Goal: Task Accomplishment & Management: Complete application form

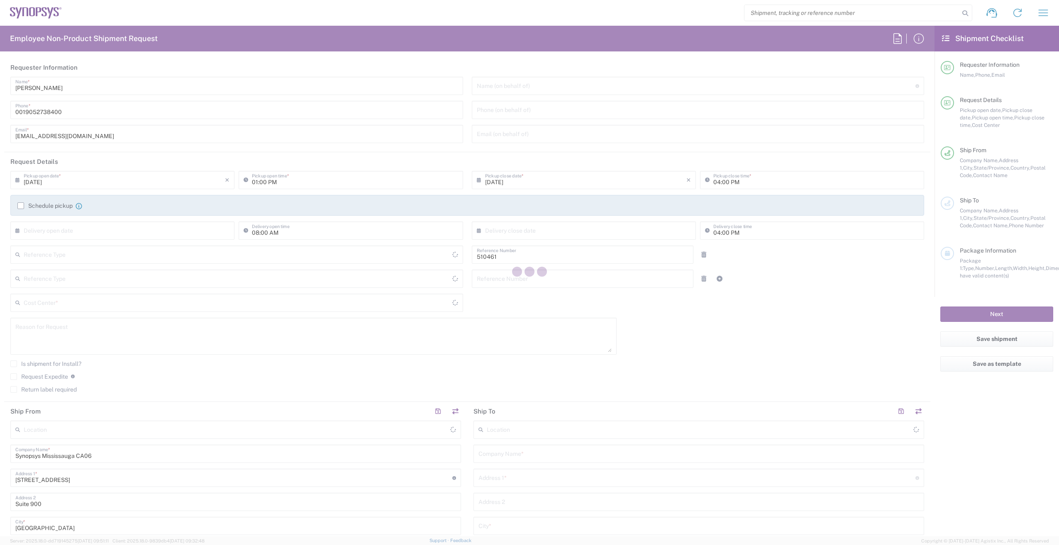
type input "Department"
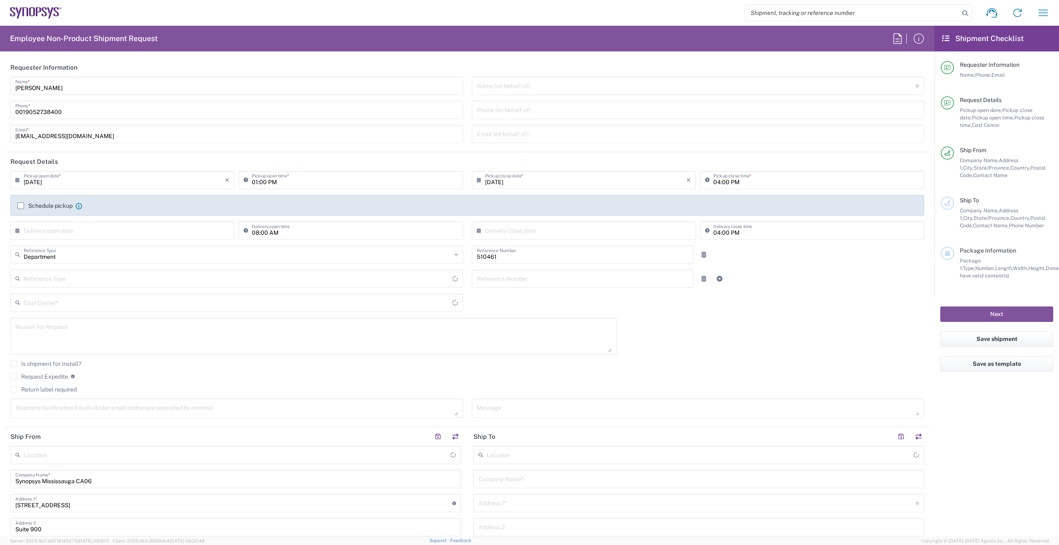
type input "[GEOGRAPHIC_DATA]"
type input "CA02, SG, MSIP2, R&D 510461"
type input "[GEOGRAPHIC_DATA]"
type input "Delivered at Place"
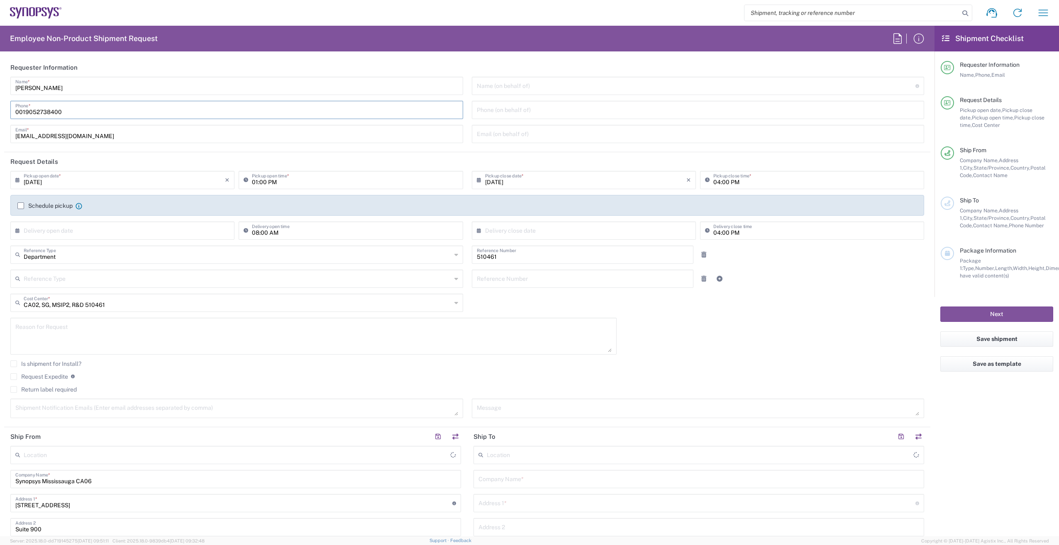
drag, startPoint x: 25, startPoint y: 108, endPoint x: -12, endPoint y: 115, distance: 37.2
click at [0, 115] on html "Shipment request Shipment tracking Employee non-product shipment request My shi…" at bounding box center [529, 272] width 1059 height 545
type input "[GEOGRAPHIC_DATA] CA06"
type input "9052738400"
click at [22, 205] on label "Schedule pickup" at bounding box center [44, 206] width 55 height 7
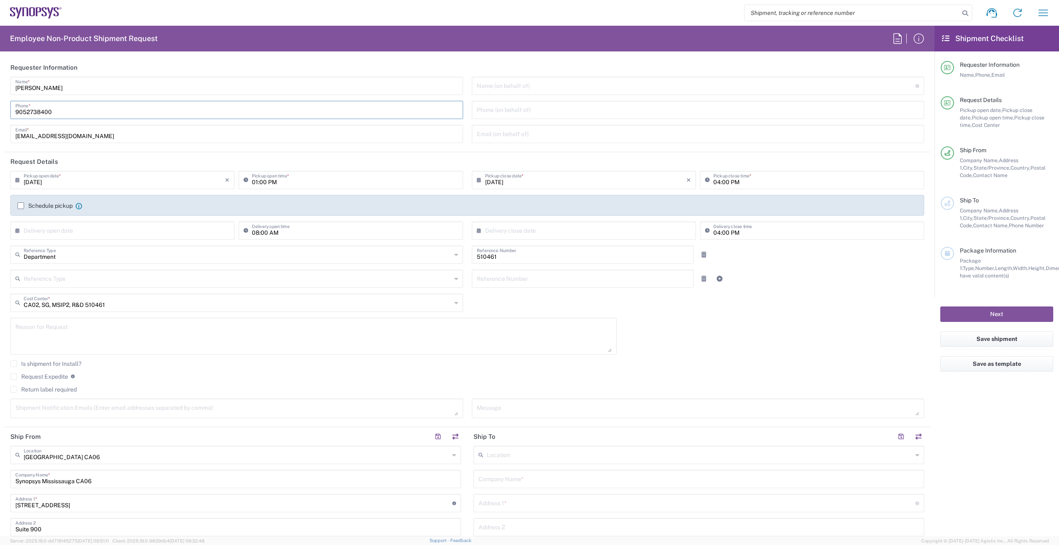
click at [21, 206] on input "Schedule pickup" at bounding box center [21, 206] width 0 height 0
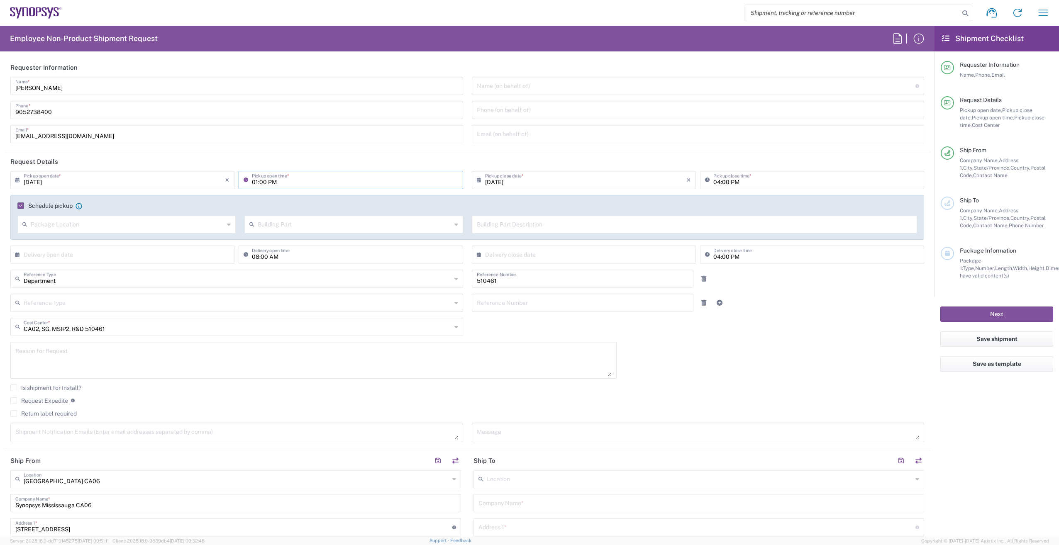
click at [257, 179] on input "01:00 PM" at bounding box center [355, 179] width 206 height 15
type input "02:00 PM"
click at [714, 181] on input "04:00 PM" at bounding box center [817, 179] width 206 height 15
type input "05:00 PM"
click at [94, 354] on textarea at bounding box center [313, 361] width 597 height 32
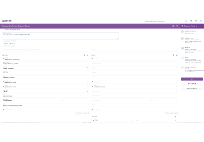
scroll to position [291, 0]
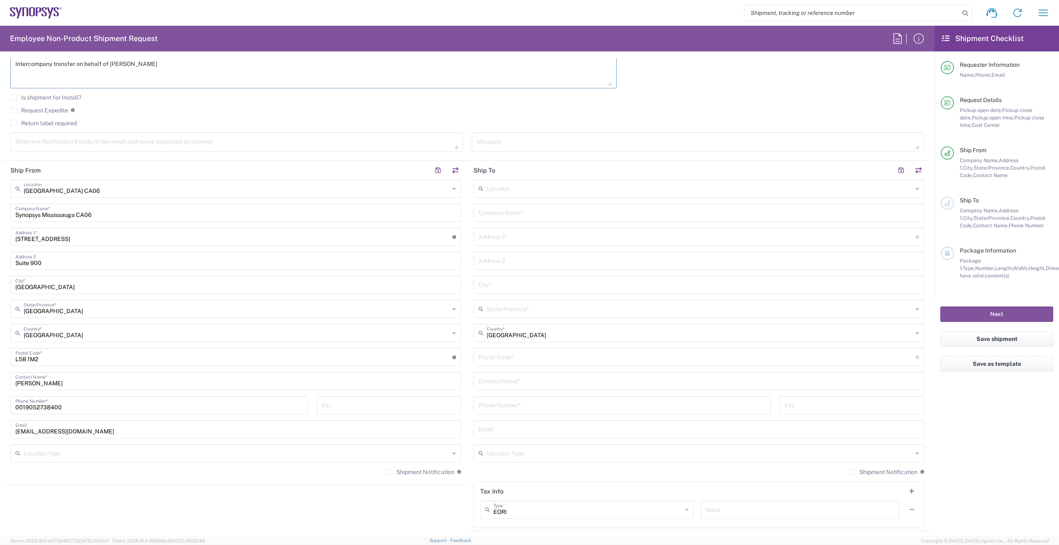
type textarea "Intercompany transfer on behalf of [PERSON_NAME]"
drag, startPoint x: 109, startPoint y: 210, endPoint x: 44, endPoint y: 214, distance: 64.5
click at [44, 214] on input "Synopsys Mississauga CA06" at bounding box center [235, 212] width 441 height 15
type input "Synopsys Canada ULC"
drag, startPoint x: 25, startPoint y: 408, endPoint x: 0, endPoint y: 409, distance: 25.3
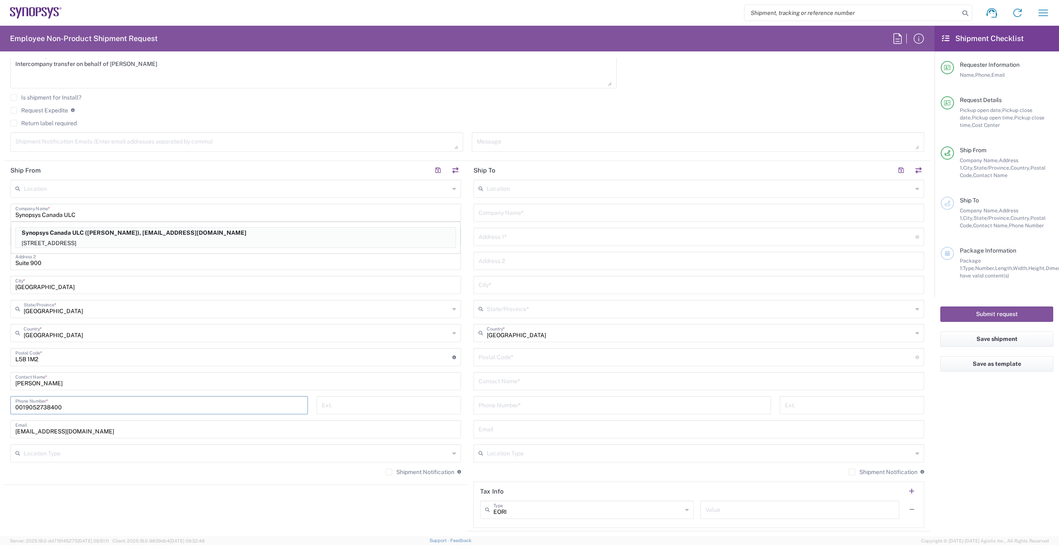
click at [0, 407] on html "Shipment request Shipment tracking Employee non-product shipment request My shi…" at bounding box center [529, 272] width 1059 height 545
type input "9052738400"
drag, startPoint x: 299, startPoint y: 491, endPoint x: 307, endPoint y: 492, distance: 7.9
click at [300, 491] on agx-shipment-stop-widget "Ship From Location [GEOGRAPHIC_DATA] DE04 Agrate Brianza IT01 [GEOGRAPHIC_DATA]…" at bounding box center [235, 346] width 463 height 371
click at [545, 212] on input "text" at bounding box center [699, 212] width 441 height 15
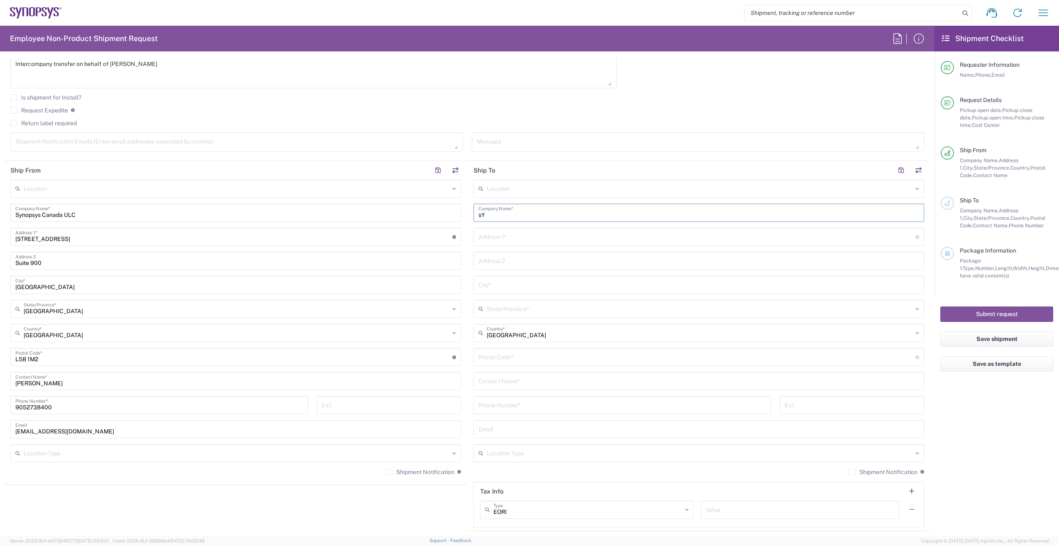
type input "s"
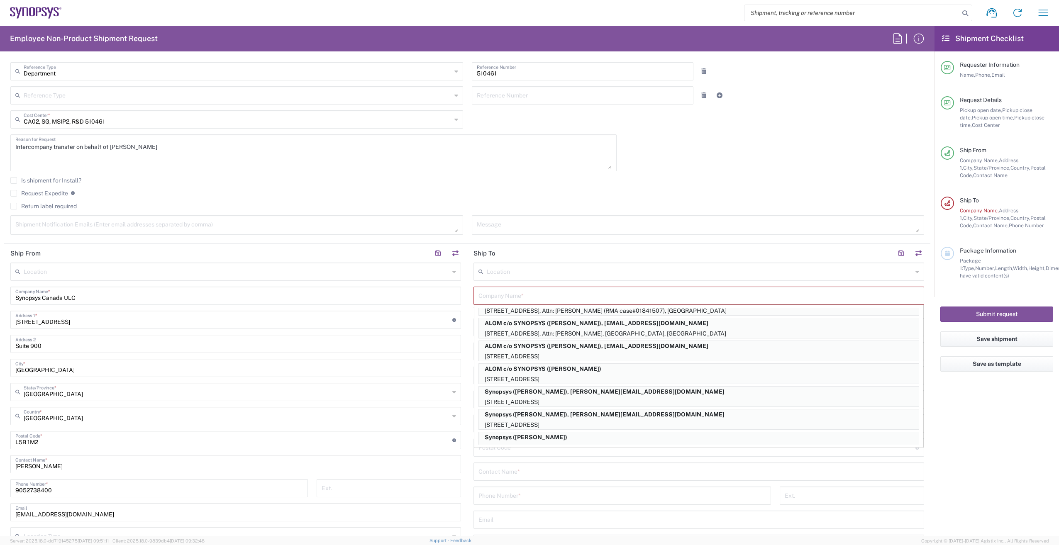
scroll to position [125, 0]
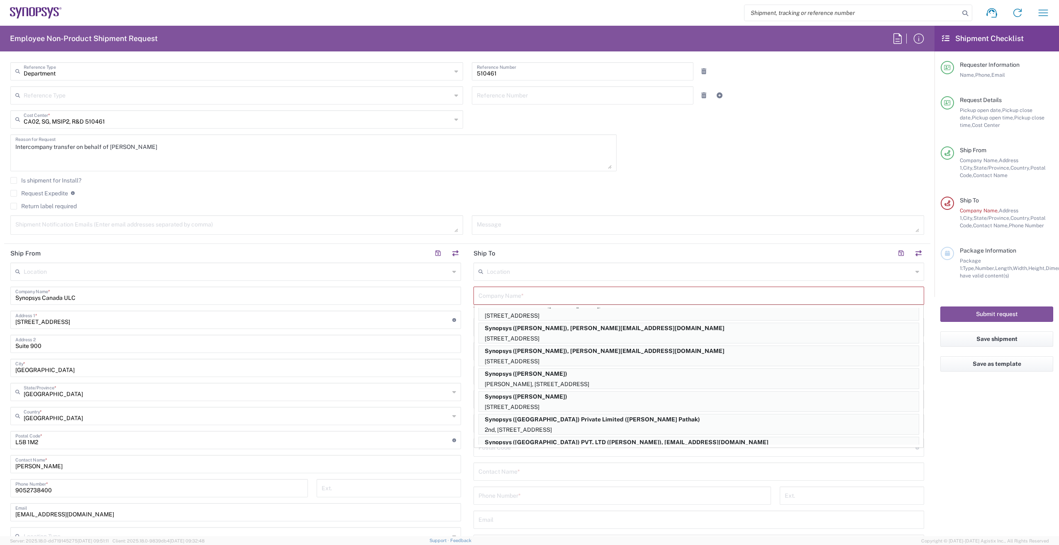
click at [573, 297] on input "text" at bounding box center [699, 295] width 441 height 15
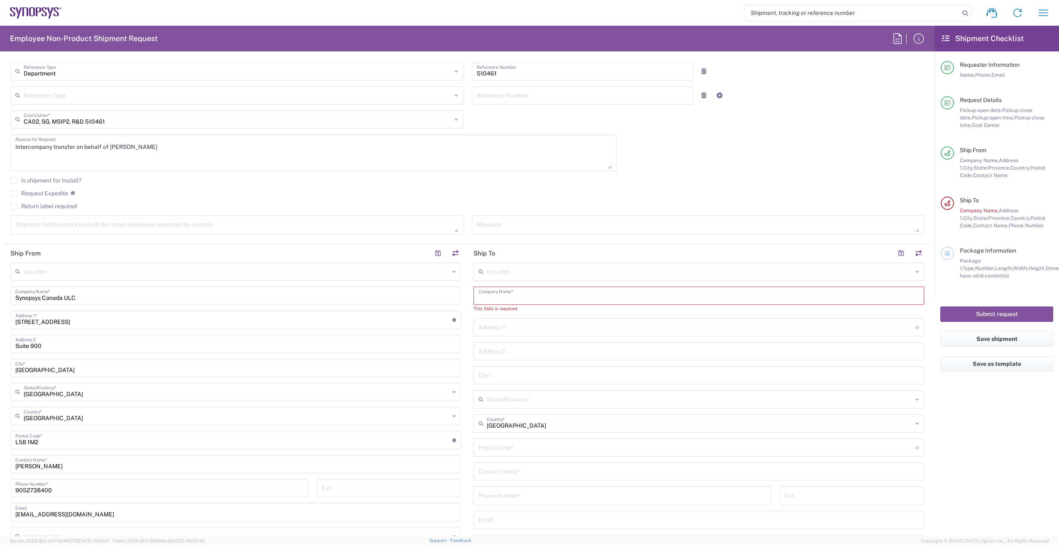
paste input "Synopsys Inc."
type input "Synopsys Inc."
drag, startPoint x: 976, startPoint y: 415, endPoint x: 992, endPoint y: 417, distance: 16.3
click at [976, 415] on agx-form-checklist "Shipment Checklist Requester Information Name, Phone, Email Request Details Pic…" at bounding box center [997, 281] width 125 height 511
click at [518, 320] on input "text" at bounding box center [697, 319] width 437 height 15
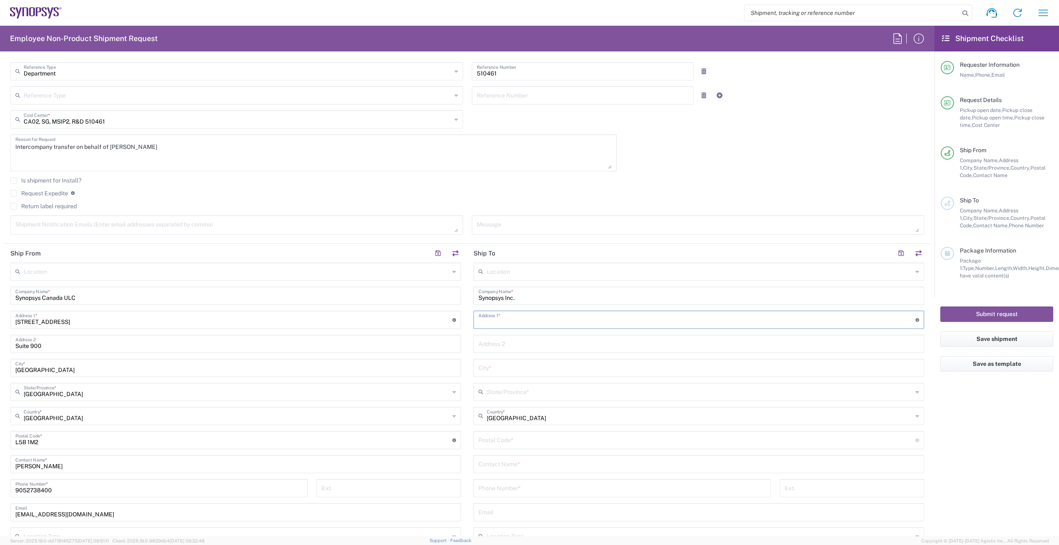
paste input "[STREET_ADDRESS]"
type input "[STREET_ADDRESS]"
click at [1006, 417] on agx-form-checklist "Shipment Checklist Requester Information Name, Phone, Email Request Details Pic…" at bounding box center [997, 281] width 125 height 511
click at [914, 417] on div "Canada Country *" at bounding box center [699, 416] width 451 height 18
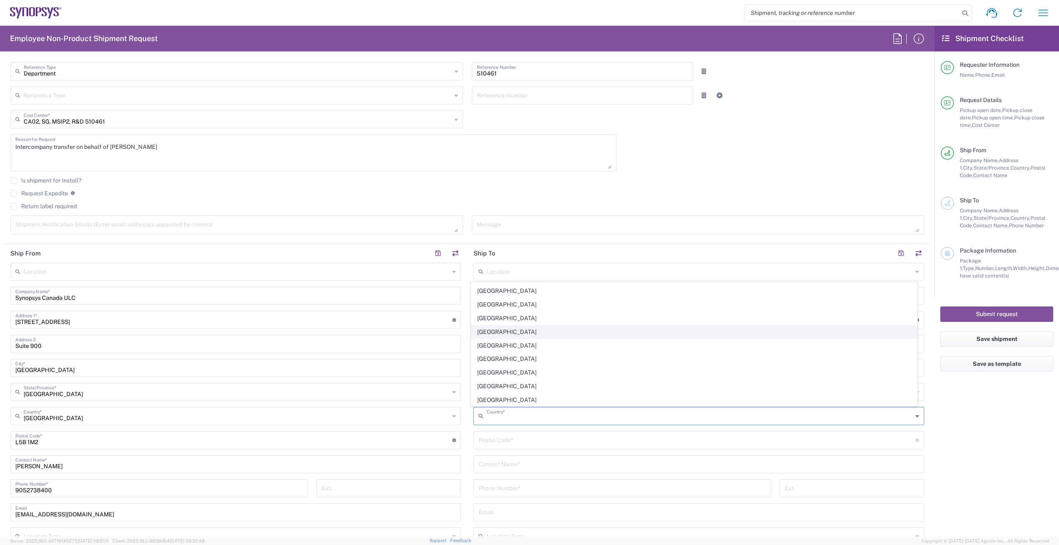
click at [566, 332] on span "[GEOGRAPHIC_DATA]" at bounding box center [695, 332] width 446 height 13
type input "[GEOGRAPHIC_DATA]"
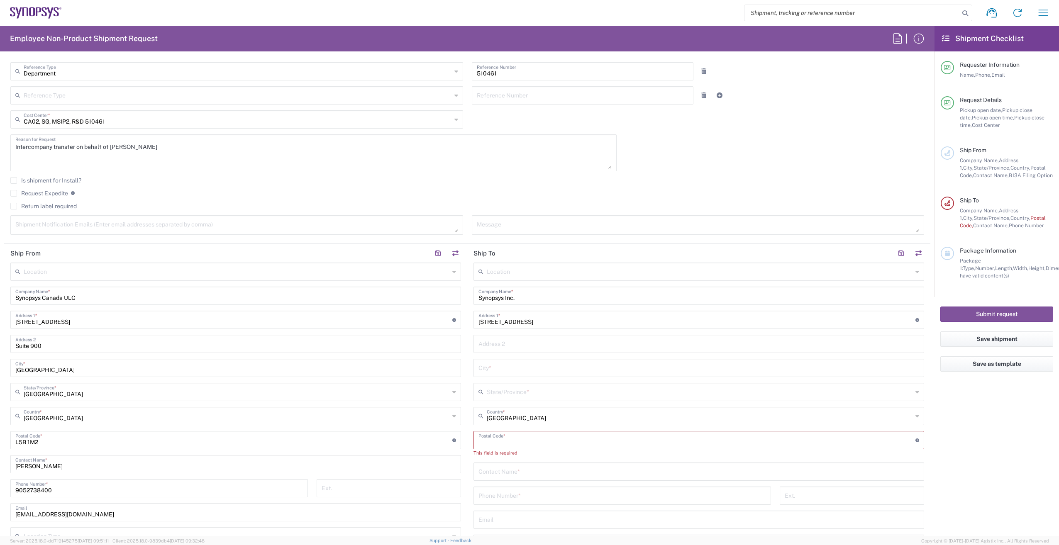
paste input "94085"
type input "94085"
click at [996, 434] on agx-form-checklist "Shipment Checklist Requester Information Name, Phone, Email Request Details Pic…" at bounding box center [997, 281] width 125 height 511
click at [916, 389] on icon at bounding box center [918, 392] width 4 height 13
click at [559, 504] on span "[US_STATE]" at bounding box center [695, 505] width 446 height 13
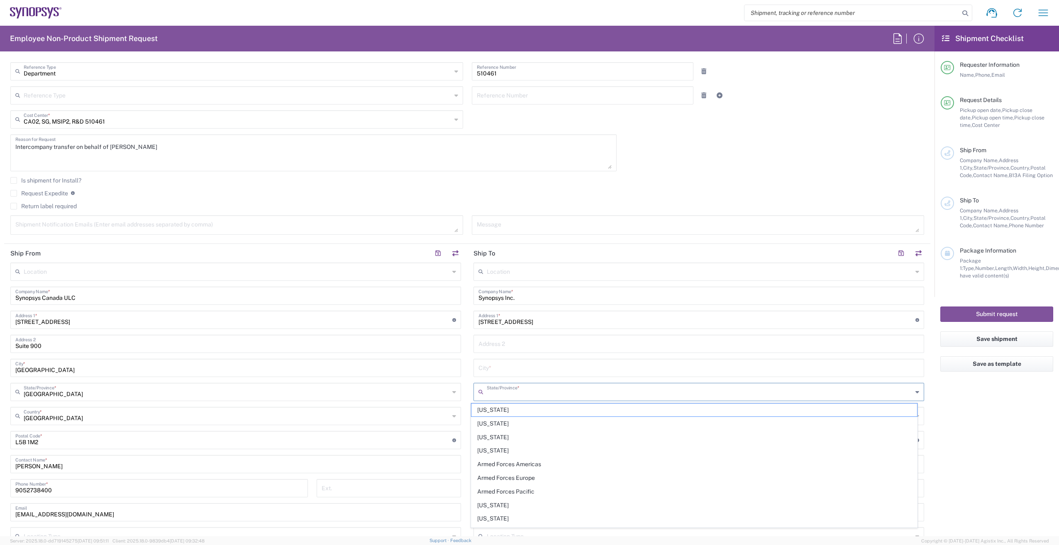
type input "[US_STATE]"
click at [532, 364] on input "text" at bounding box center [699, 367] width 441 height 15
paste input "Sunnyvale"
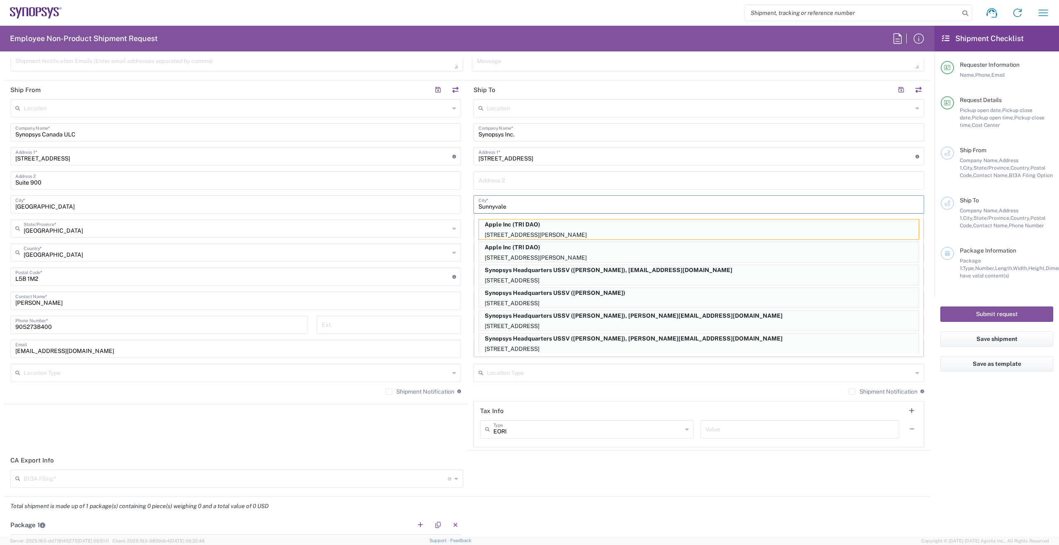
scroll to position [374, 0]
type input "Sunnyvale"
click at [1007, 463] on agx-form-checklist "Shipment Checklist Requester Information Name, Phone, Email Request Details Pic…" at bounding box center [997, 281] width 125 height 511
click at [1013, 460] on agx-form-checklist "Shipment Checklist Requester Information Name, Phone, Email Request Details Pic…" at bounding box center [997, 281] width 125 height 511
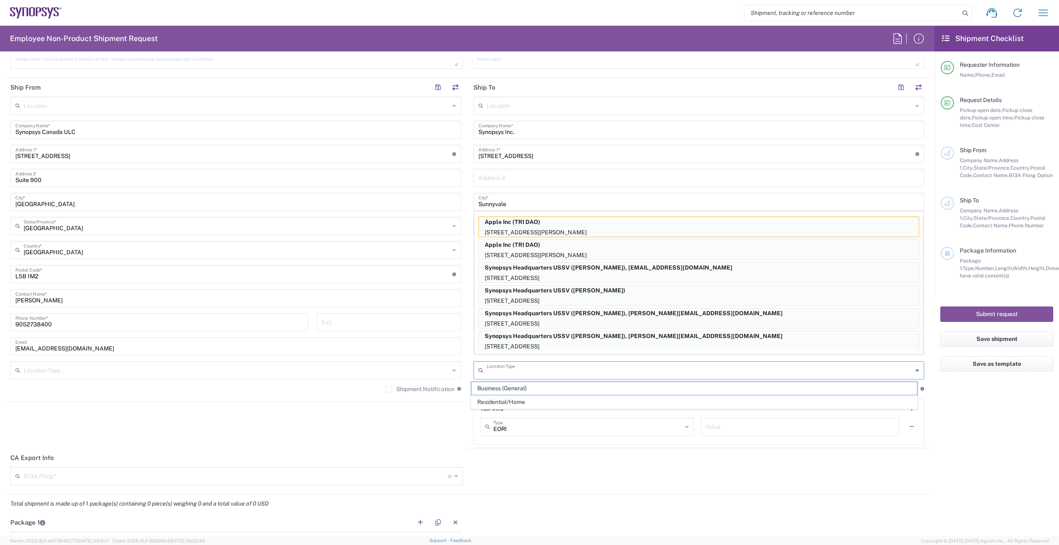
click at [547, 372] on input "text" at bounding box center [700, 370] width 426 height 15
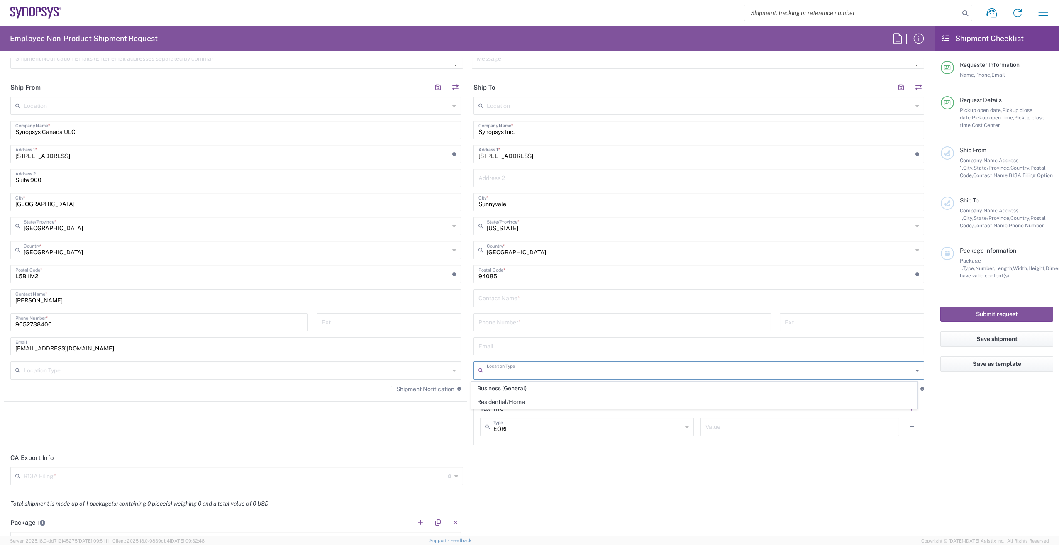
click at [531, 303] on input "text" at bounding box center [699, 298] width 441 height 15
paste input "[PERSON_NAME]"
type input "[PERSON_NAME]"
drag, startPoint x: 567, startPoint y: 333, endPoint x: 570, endPoint y: 329, distance: 4.7
click at [567, 333] on div "Phone Number *" at bounding box center [623, 325] width 306 height 24
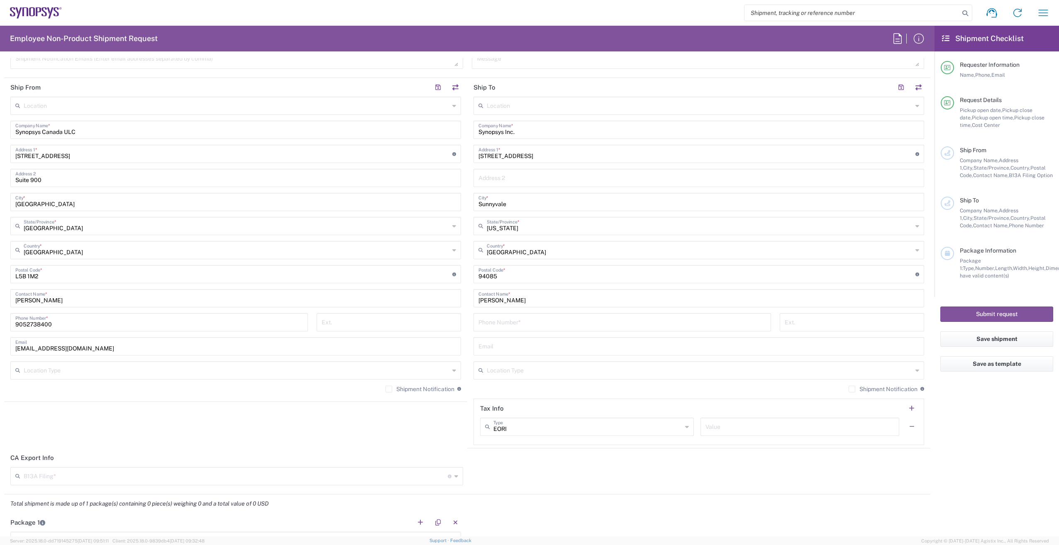
click at [572, 323] on input "tel" at bounding box center [623, 322] width 288 height 15
paste input "650.584.4263"
click at [978, 436] on agx-form-checklist "Shipment Checklist Requester Information Name, Phone, Email Request Details Pic…" at bounding box center [997, 281] width 125 height 511
click at [490, 323] on input "650.584.4263" at bounding box center [623, 322] width 288 height 15
click at [488, 322] on input "650.584.4263" at bounding box center [623, 322] width 288 height 15
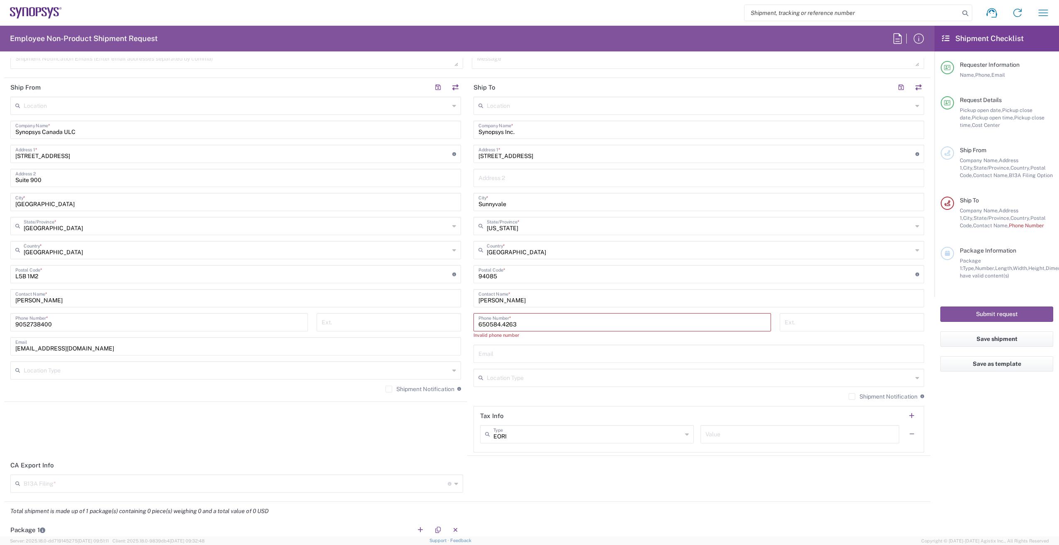
click at [500, 322] on input "650584.4263" at bounding box center [623, 322] width 288 height 15
type input "6505844263"
click at [976, 419] on agx-form-checklist "Shipment Checklist Requester Information Name, Phone, Email Request Details Pic…" at bounding box center [997, 281] width 125 height 511
click at [522, 348] on input "text" at bounding box center [699, 346] width 441 height 15
paste input "[PERSON_NAME][EMAIL_ADDRESS][DOMAIN_NAME]"
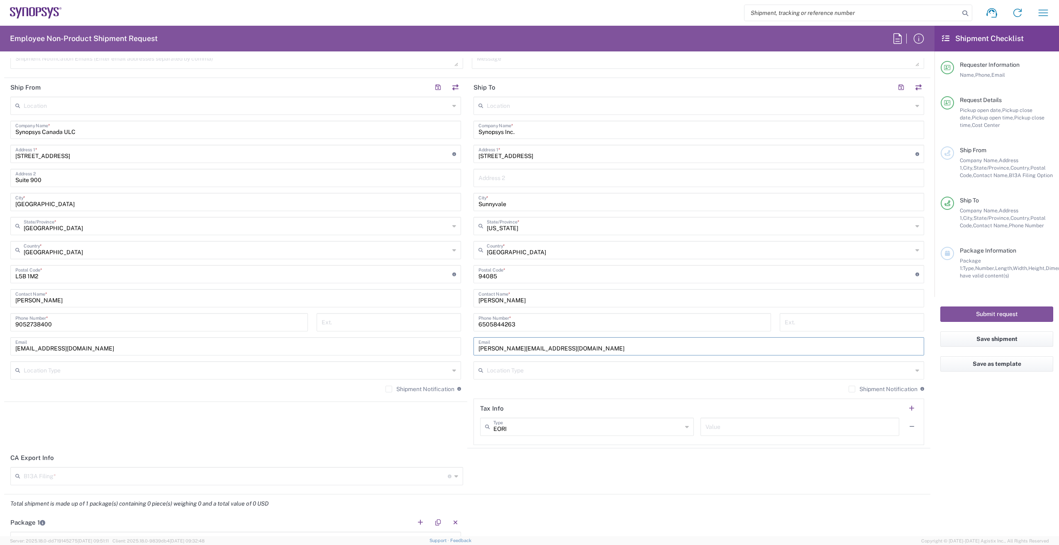
type input "[PERSON_NAME][EMAIL_ADDRESS][DOMAIN_NAME]"
click at [988, 457] on agx-form-checklist "Shipment Checklist Requester Information Name, Phone, Email Request Details Pic…" at bounding box center [997, 281] width 125 height 511
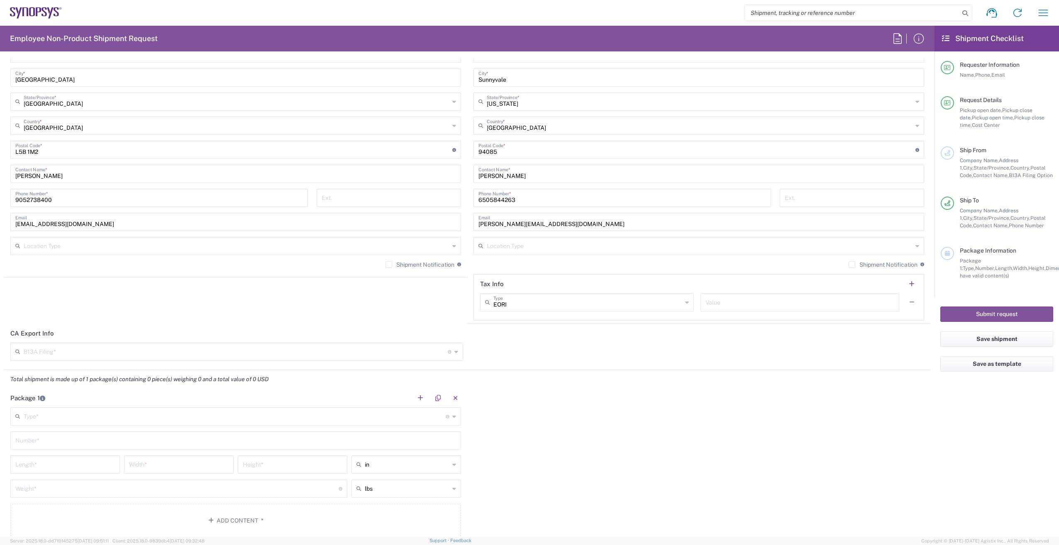
scroll to position [540, 0]
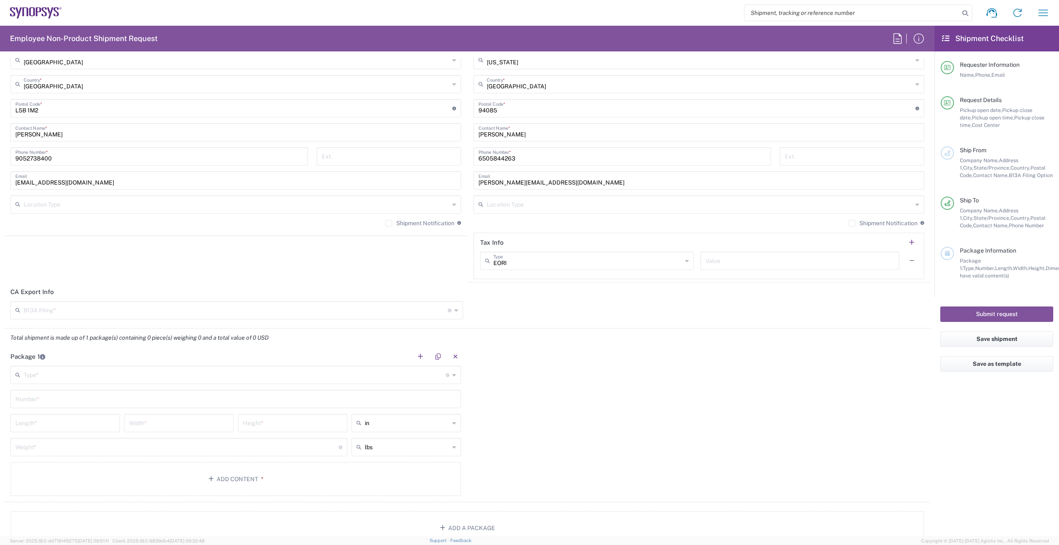
click at [591, 257] on input "EORI" at bounding box center [588, 260] width 189 height 15
drag, startPoint x: 506, startPoint y: 333, endPoint x: 580, endPoint y: 311, distance: 77.4
click at [509, 333] on span "VAT" at bounding box center [583, 333] width 210 height 13
type input "VAT"
click at [717, 262] on input "text" at bounding box center [800, 260] width 189 height 15
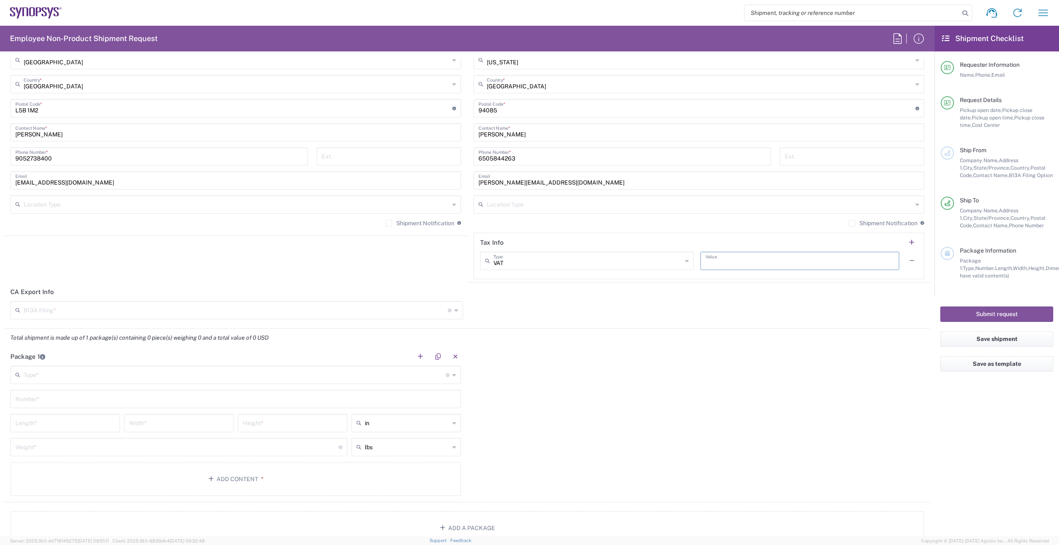
paste input "[US_EMPLOYER_IDENTIFICATION_NUMBER]"
type input "[US_EMPLOYER_IDENTIFICATION_NUMBER]"
click at [983, 471] on agx-form-checklist "Shipment Checklist Requester Information Name, Phone, Email Request Details Pic…" at bounding box center [997, 281] width 125 height 511
click at [98, 310] on input "text" at bounding box center [236, 310] width 424 height 15
click at [45, 354] on span "Not Required" at bounding box center [235, 356] width 448 height 13
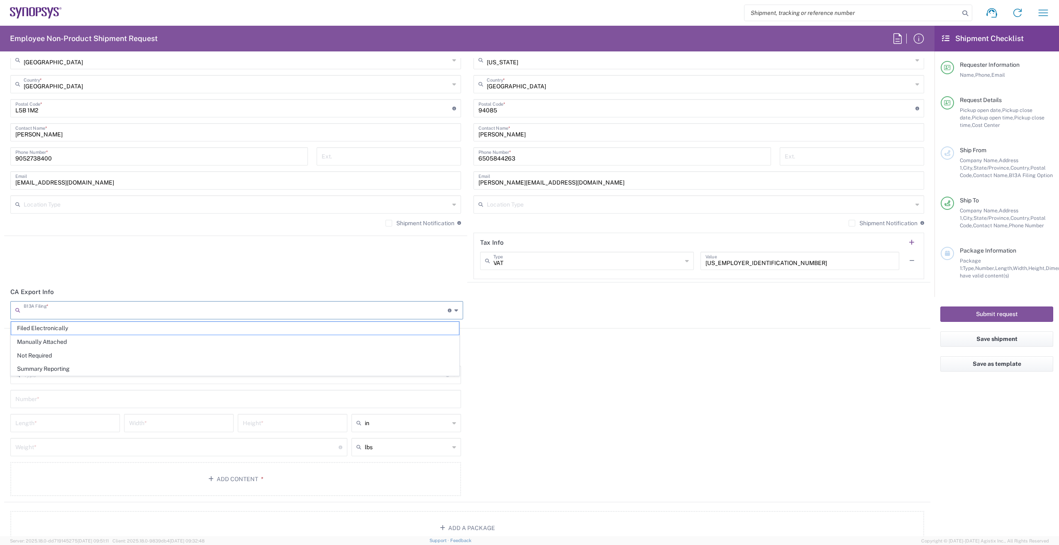
type input "Not Required"
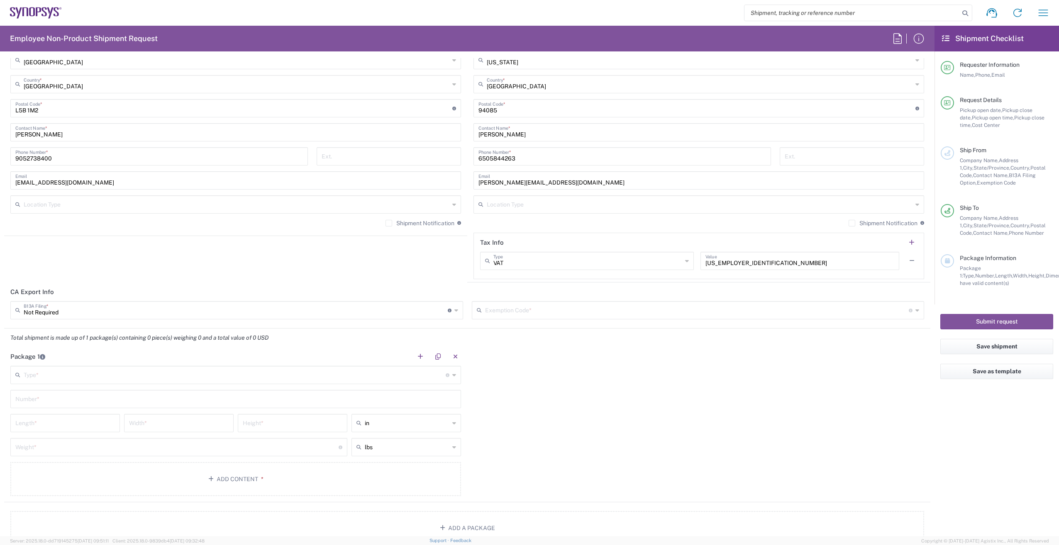
click at [546, 306] on input "text" at bounding box center [697, 310] width 424 height 15
click at [514, 343] on span "02" at bounding box center [694, 342] width 448 height 13
type input "02"
click at [123, 377] on input "text" at bounding box center [235, 374] width 422 height 15
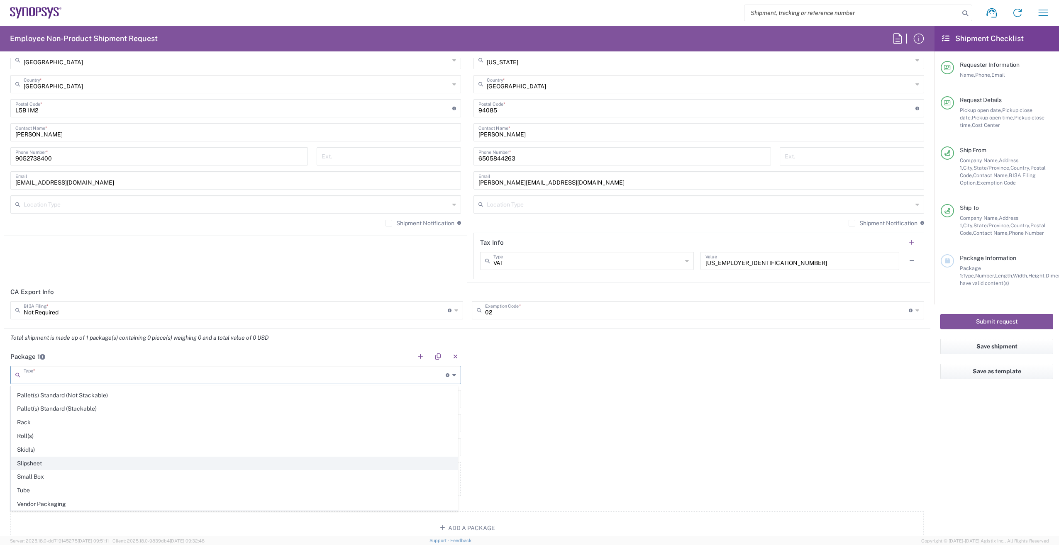
scroll to position [393, 0]
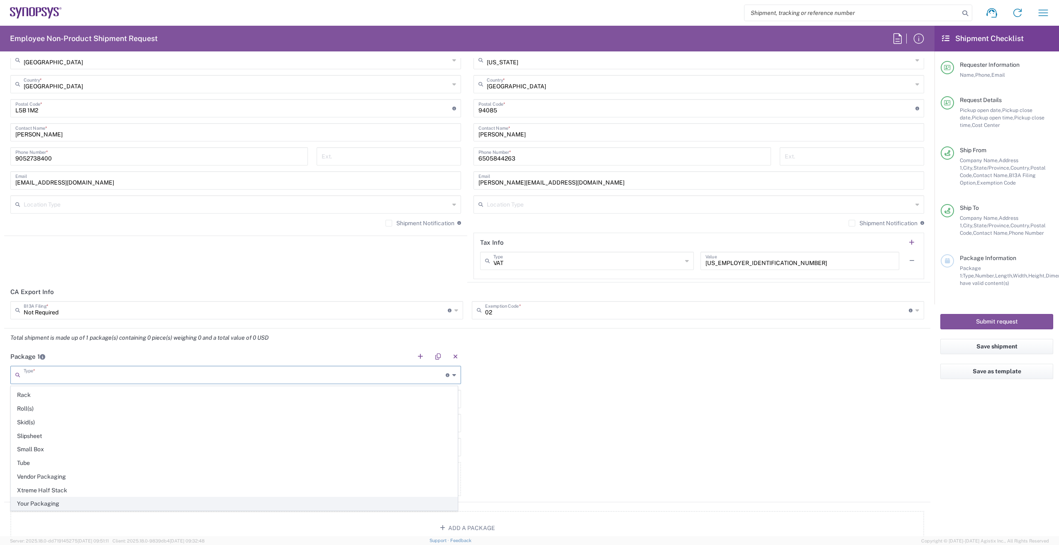
click at [86, 504] on span "Your Packaging" at bounding box center [234, 504] width 446 height 13
type input "Your Packaging"
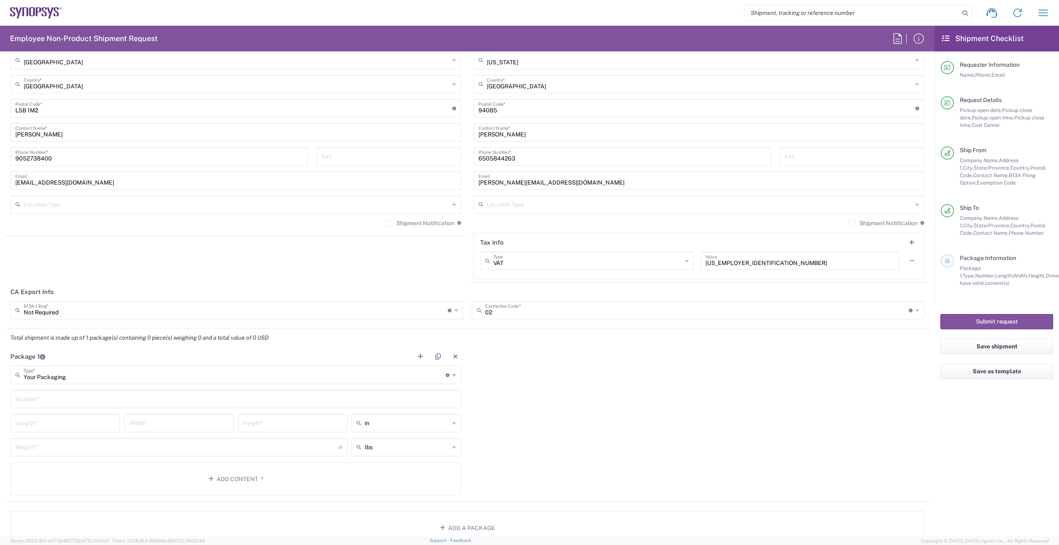
click at [76, 401] on input "text" at bounding box center [235, 398] width 441 height 15
type input "1"
click at [452, 423] on icon at bounding box center [454, 423] width 4 height 13
click at [399, 455] on span "cm" at bounding box center [403, 455] width 107 height 13
type input "cm"
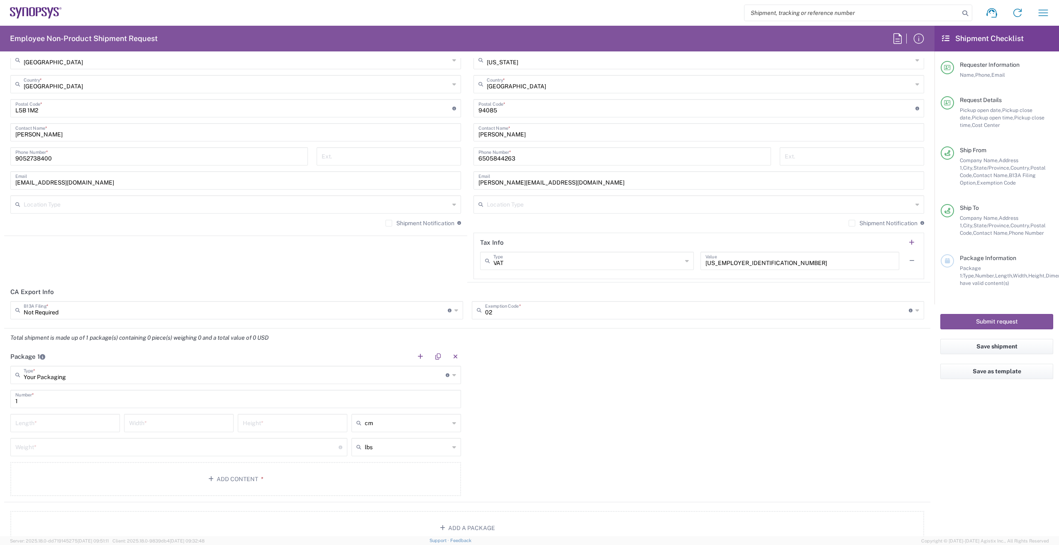
click at [452, 445] on icon at bounding box center [454, 447] width 4 height 13
click at [396, 479] on span "kgs" at bounding box center [403, 479] width 107 height 13
type input "kgs"
click at [81, 425] on input "number" at bounding box center [65, 423] width 100 height 15
type input "32"
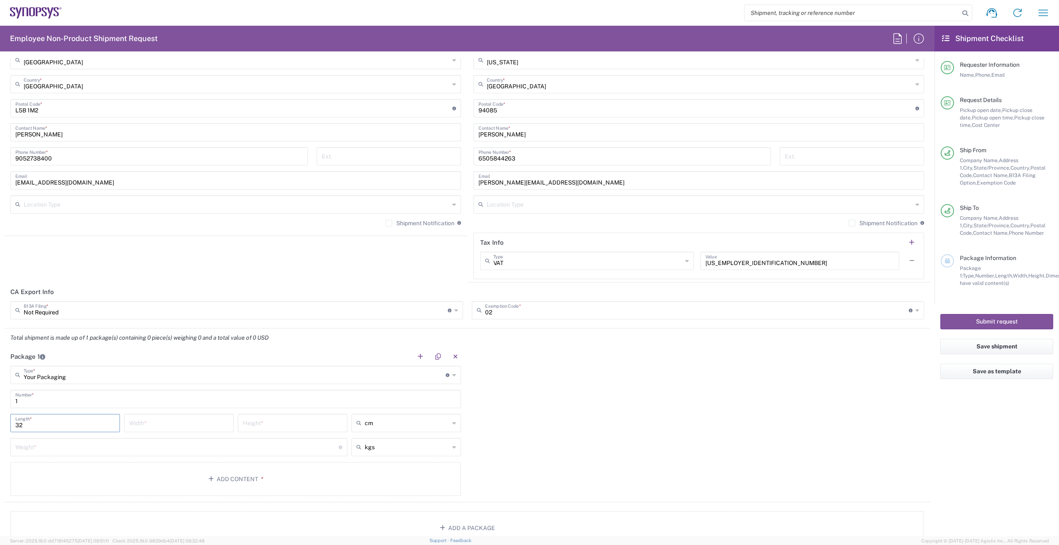
click at [183, 422] on input "number" at bounding box center [179, 423] width 100 height 15
type input "28"
click at [287, 423] on input "number" at bounding box center [293, 423] width 100 height 15
type input "26"
click at [145, 445] on input "number" at bounding box center [176, 447] width 323 height 15
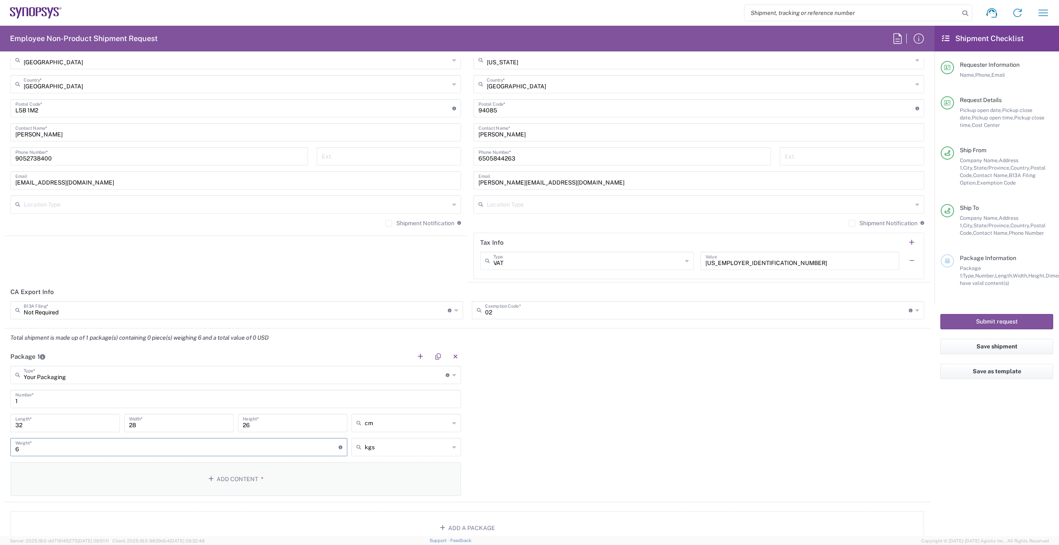
type input "6"
click at [229, 475] on button "Add Content *" at bounding box center [235, 479] width 451 height 34
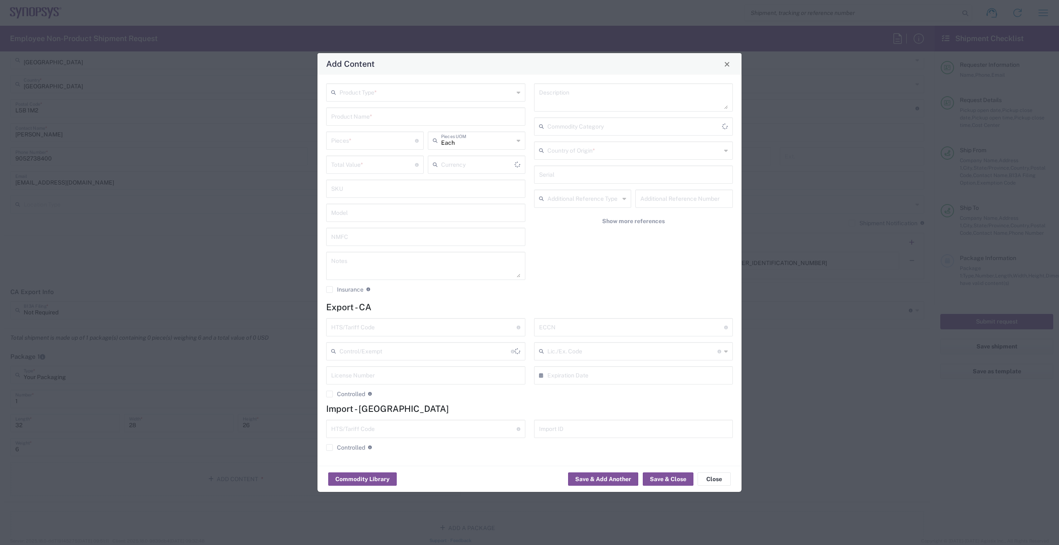
type input "US Dollar"
click at [388, 115] on input "text" at bounding box center [425, 116] width 189 height 15
paste input "PHY HW Board 224G Electrical HW Printed Circuit Board Kit"
type input "PHY HW Board 224G Electrical HW Printed Circuit Board Kit"
click at [410, 92] on input "text" at bounding box center [427, 92] width 174 height 15
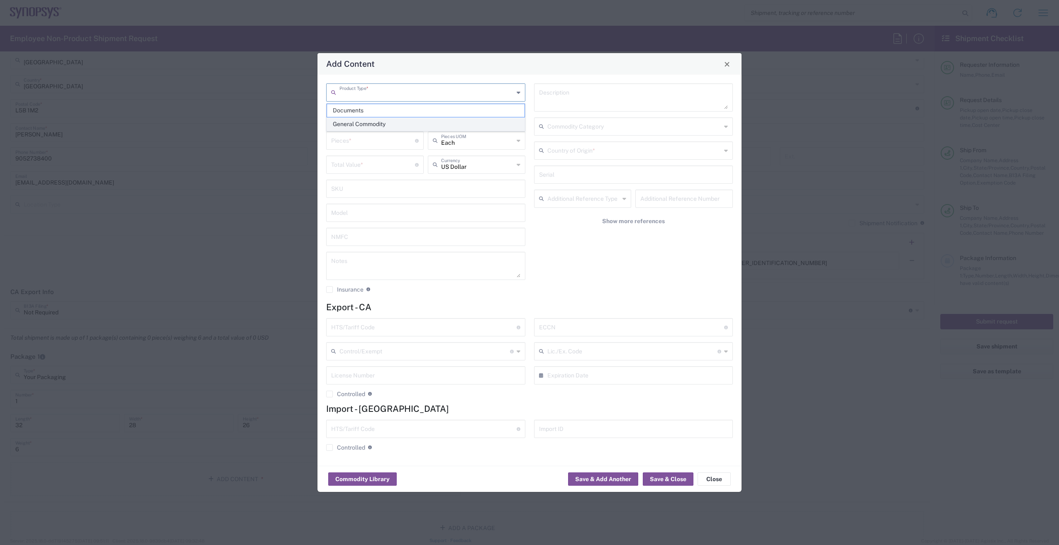
click at [393, 124] on span "General Commodity" at bounding box center [426, 124] width 198 height 13
type input "General Commodity"
click at [377, 139] on input "number" at bounding box center [373, 140] width 84 height 15
type input "2"
click at [344, 166] on input "number" at bounding box center [373, 164] width 84 height 15
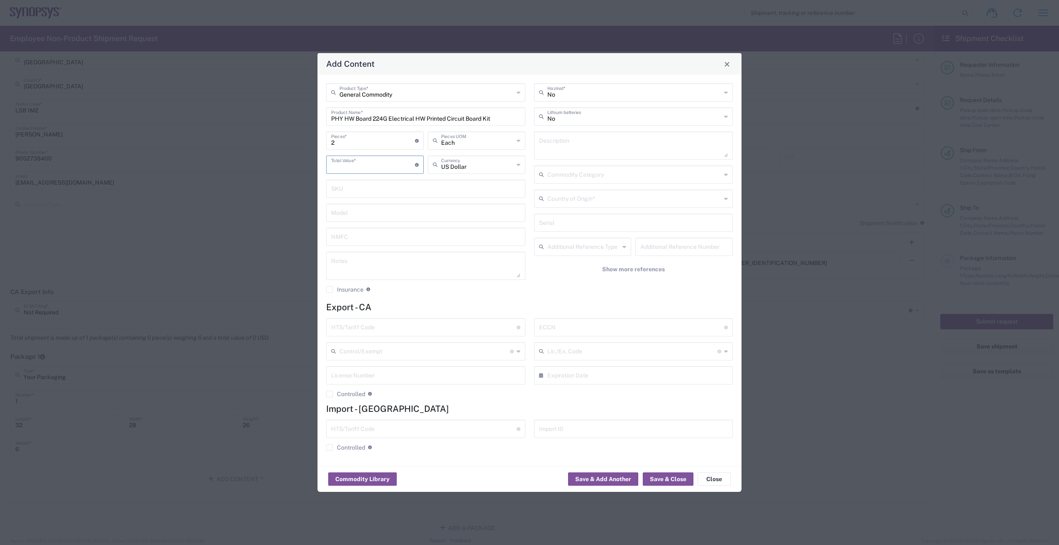
paste input "16035.07"
type input "16035.07"
click at [821, 295] on div "Add Content General Commodity Product Type * PHY HW Board 224G Electrical HW Pr…" at bounding box center [529, 272] width 1059 height 545
click at [362, 212] on input "text" at bounding box center [425, 212] width 189 height 15
paste input "HW1121-0"
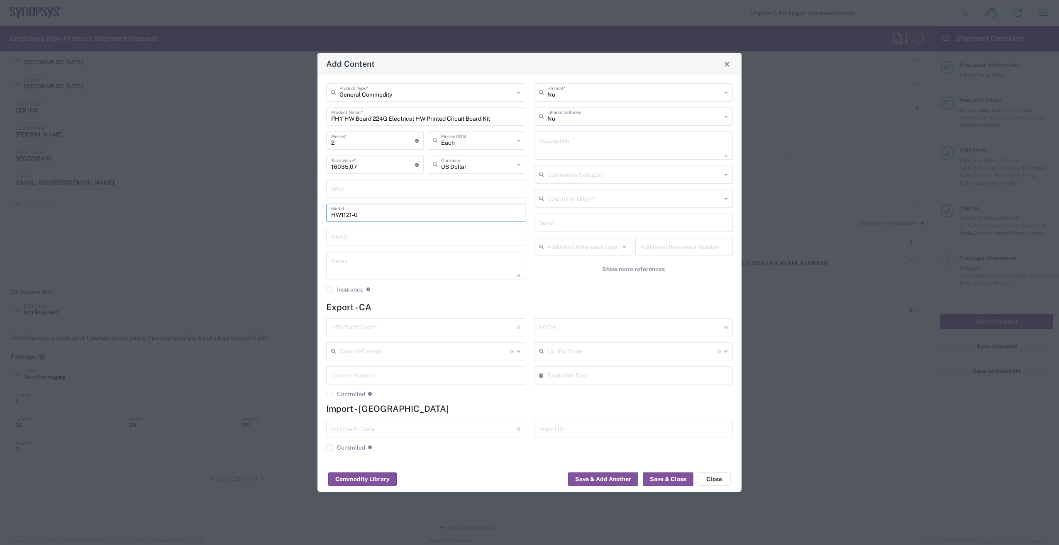
type input "HW1121-0"
click at [726, 201] on icon at bounding box center [726, 198] width 4 height 13
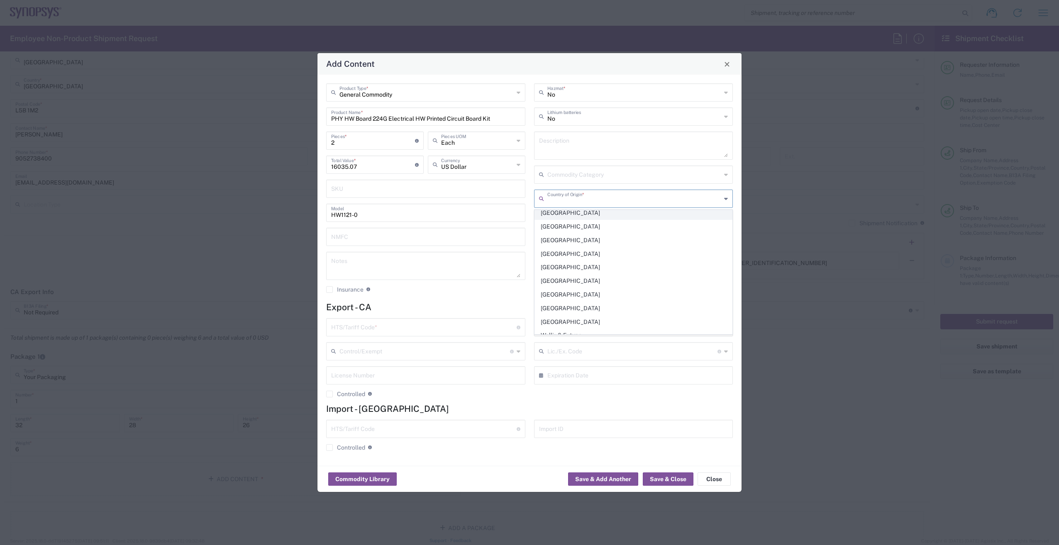
scroll to position [3182, 0]
click at [574, 261] on span "[GEOGRAPHIC_DATA]" at bounding box center [634, 261] width 198 height 13
type input "[GEOGRAPHIC_DATA]"
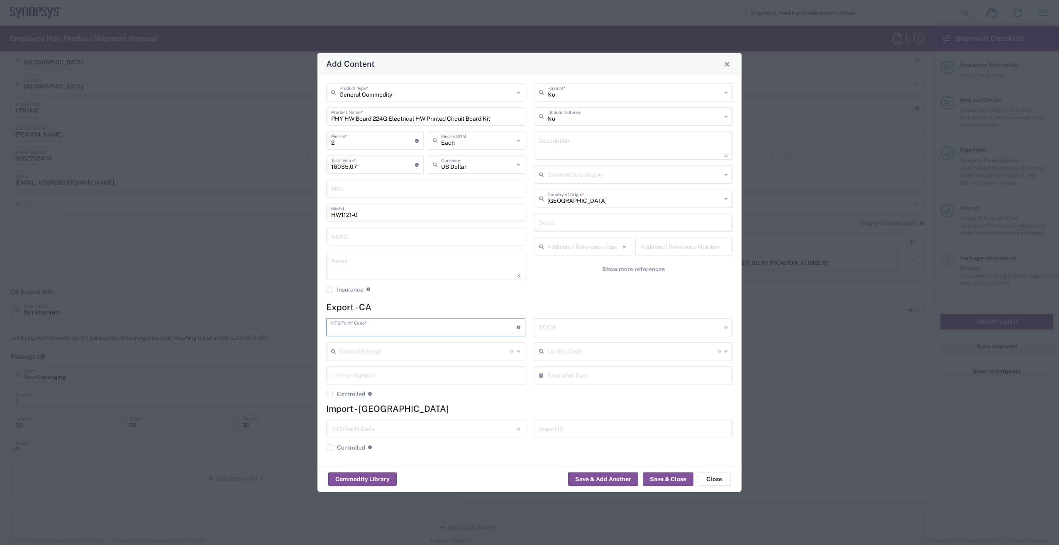
click at [355, 328] on input "text" at bounding box center [424, 327] width 186 height 15
paste input "8473.30.2000"
type input "8473.30.2000"
click at [377, 426] on input "text" at bounding box center [424, 428] width 186 height 15
paste input "8473.30.2000"
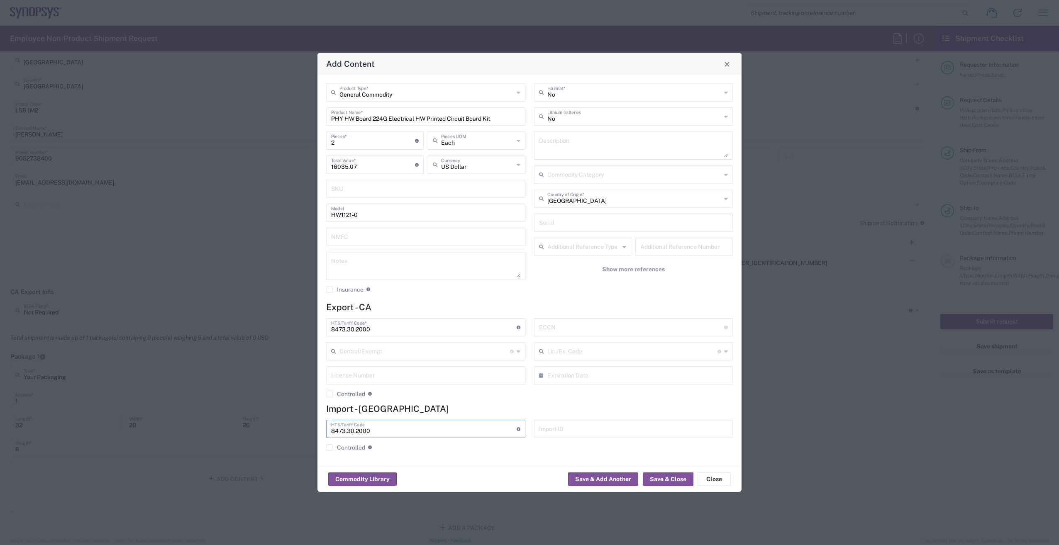
type input "8473.30.2000"
click at [573, 321] on input "text" at bounding box center [632, 327] width 186 height 15
paste input "5A991.b"
type input "5A991.b"
click at [882, 393] on div "Add Content General Commodity Product Type * PHY HW Board 224G Electrical HW Pr…" at bounding box center [529, 272] width 1059 height 545
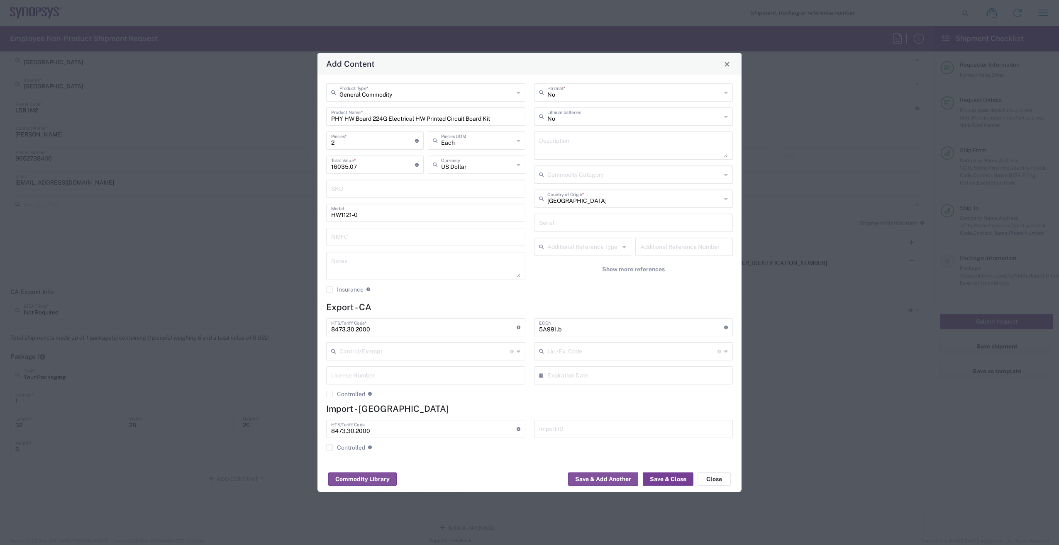
click at [658, 479] on button "Save & Close" at bounding box center [668, 479] width 51 height 13
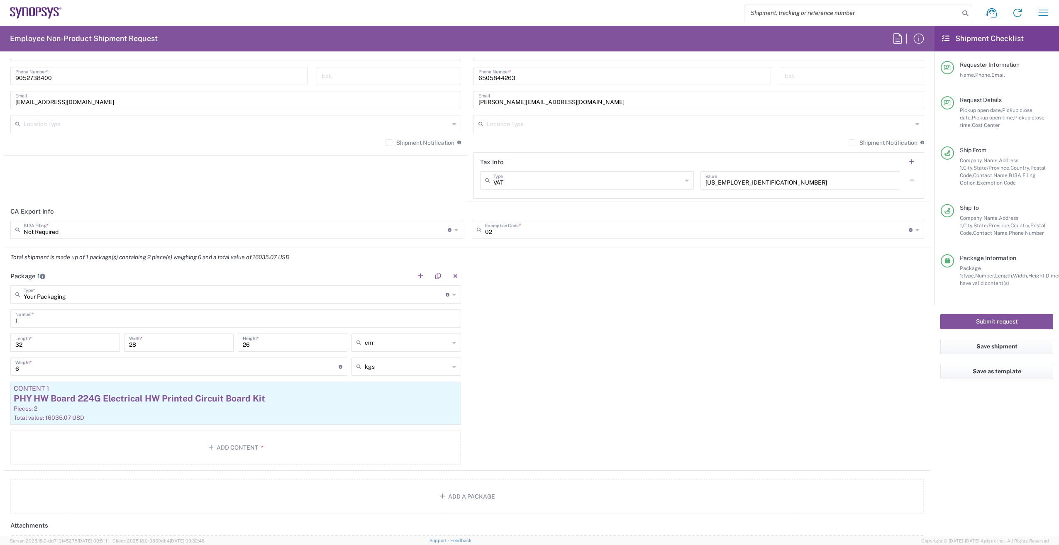
scroll to position [623, 0]
click at [387, 139] on label "Shipment Notification" at bounding box center [420, 140] width 69 height 7
click at [389, 140] on input "Shipment Notification" at bounding box center [389, 140] width 0 height 0
click at [849, 138] on label "Shipment Notification" at bounding box center [883, 140] width 69 height 7
click at [852, 140] on input "Shipment Notification" at bounding box center [852, 140] width 0 height 0
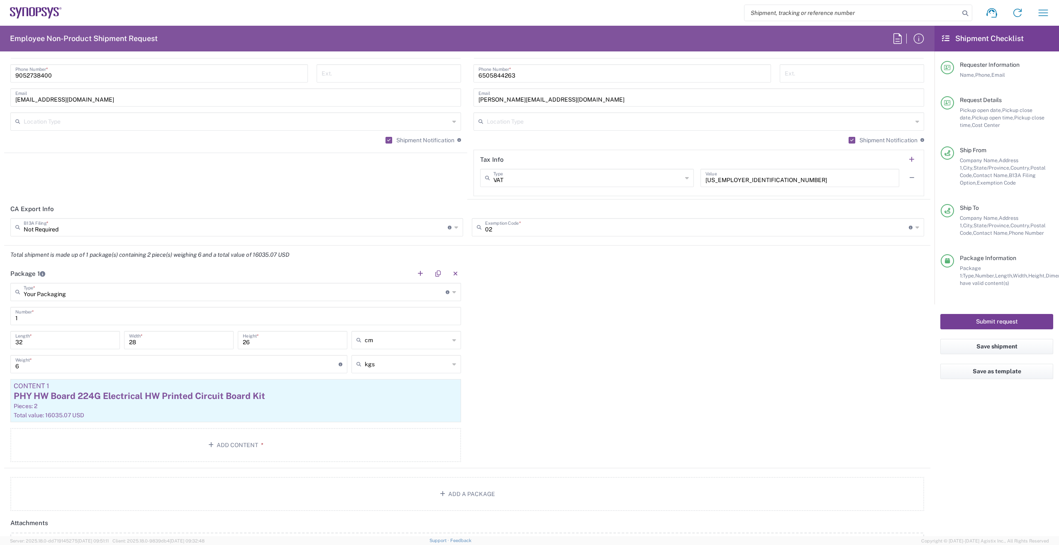
click at [973, 322] on button "Submit request" at bounding box center [997, 321] width 113 height 15
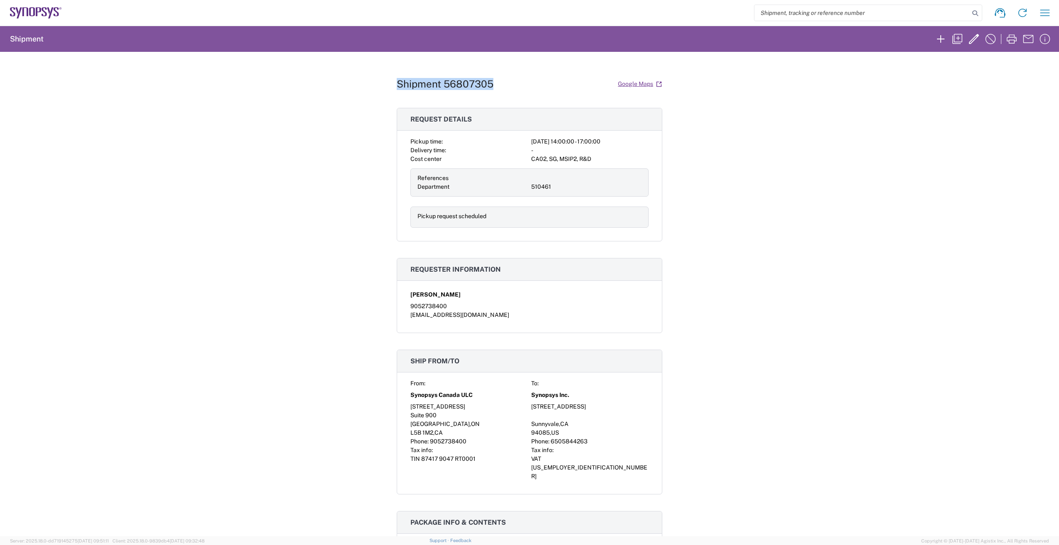
drag, startPoint x: 396, startPoint y: 81, endPoint x: 491, endPoint y: 82, distance: 95.5
click at [491, 82] on div "Shipment 56807305 Google Maps" at bounding box center [530, 84] width 266 height 15
drag, startPoint x: 491, startPoint y: 82, endPoint x: 433, endPoint y: 80, distance: 57.7
copy h1 "Shipment 56807305"
click at [781, 147] on div "Shipment 56807305 Google Maps Request details Pickup time: [DATE] 14:00:00 - 17…" at bounding box center [529, 294] width 1059 height 485
